Goal: Task Accomplishment & Management: Manage account settings

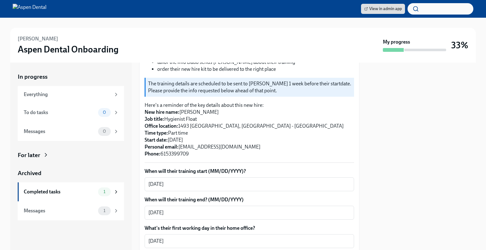
scroll to position [127, 0]
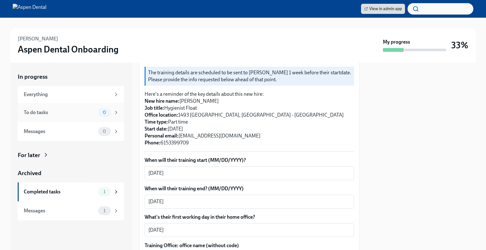
click at [68, 114] on div "To do tasks" at bounding box center [60, 112] width 72 height 7
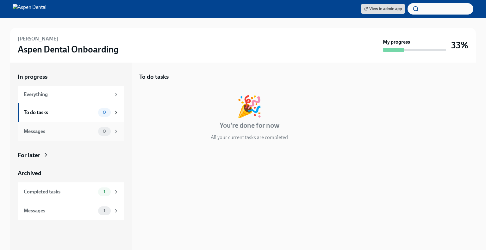
click at [70, 131] on div "Messages" at bounding box center [60, 131] width 72 height 7
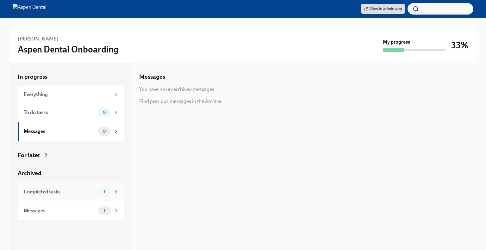
click at [78, 195] on div "Completed tasks" at bounding box center [60, 192] width 72 height 7
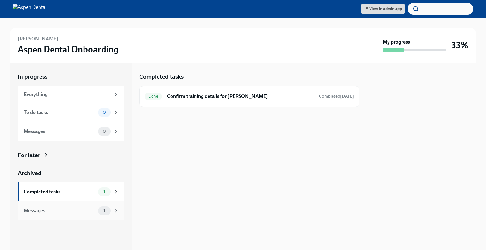
click at [77, 214] on div "Messages" at bounding box center [60, 210] width 72 height 7
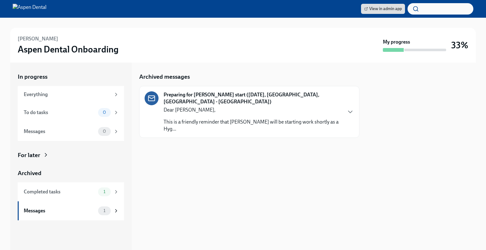
click at [226, 110] on div "Dear [PERSON_NAME], This is a friendly reminder that [PERSON_NAME] will be star…" at bounding box center [253, 120] width 178 height 26
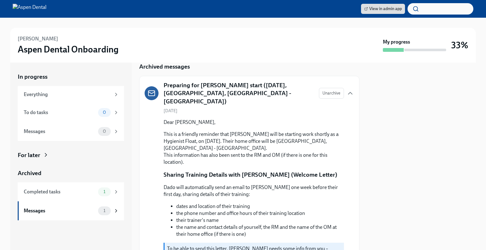
scroll to position [4, 0]
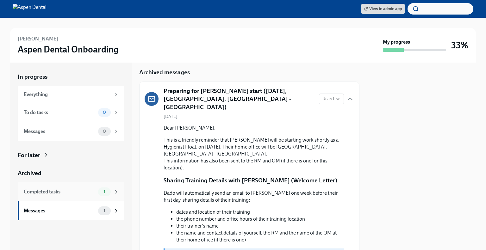
click at [82, 195] on div "Completed tasks" at bounding box center [60, 192] width 72 height 7
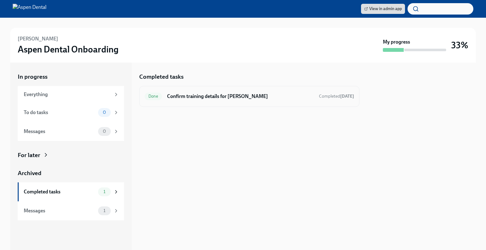
click at [231, 91] on div "Done Confirm training details for [PERSON_NAME] Completed [DATE]" at bounding box center [249, 96] width 209 height 10
